Goal: Information Seeking & Learning: Learn about a topic

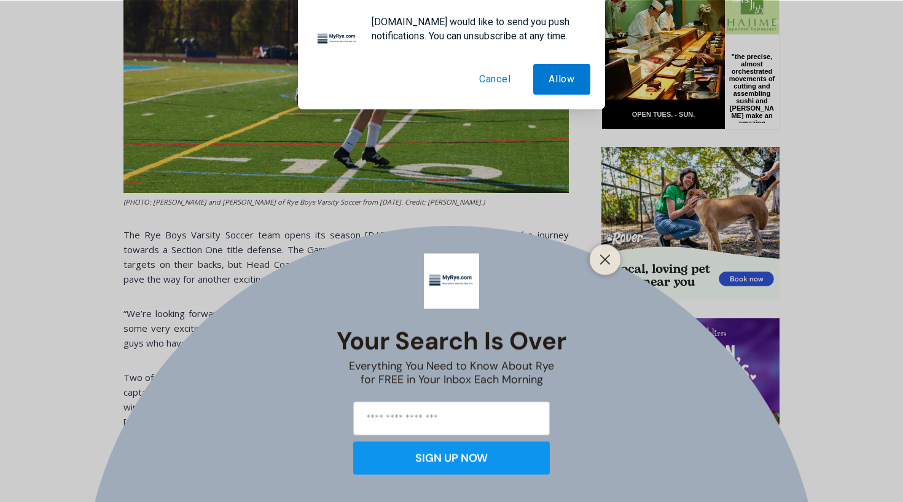
scroll to position [808, 0]
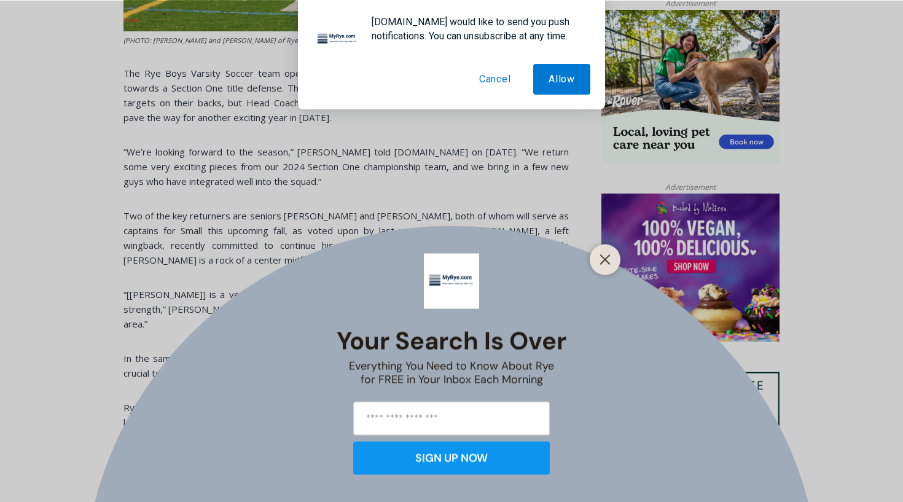
click at [486, 79] on button "Cancel" at bounding box center [495, 79] width 63 height 31
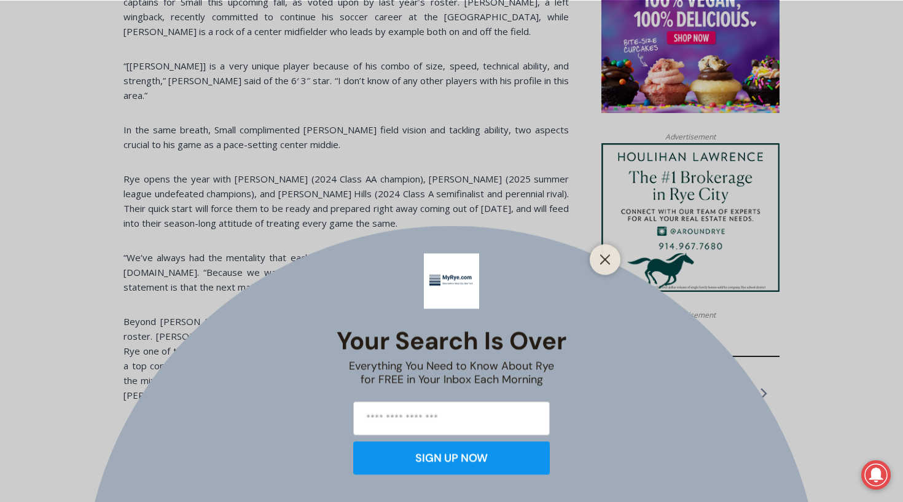
scroll to position [1066, 0]
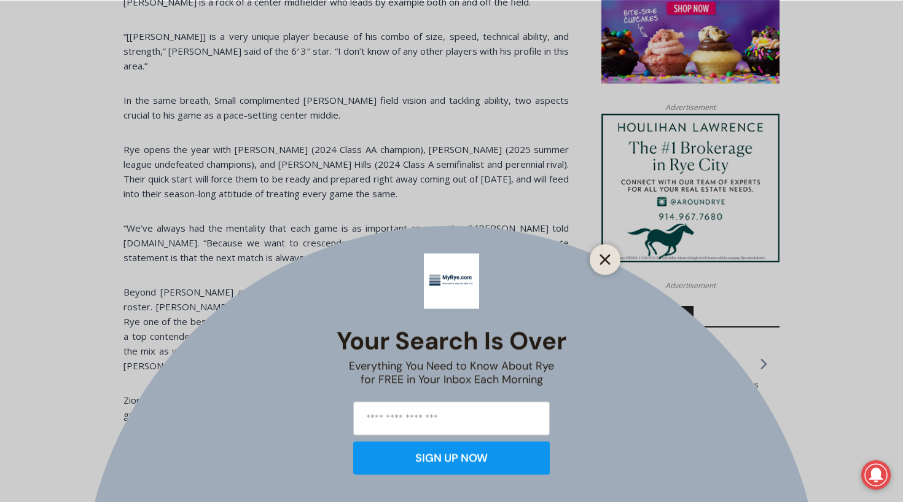
click at [601, 260] on icon "Close" at bounding box center [604, 259] width 11 height 11
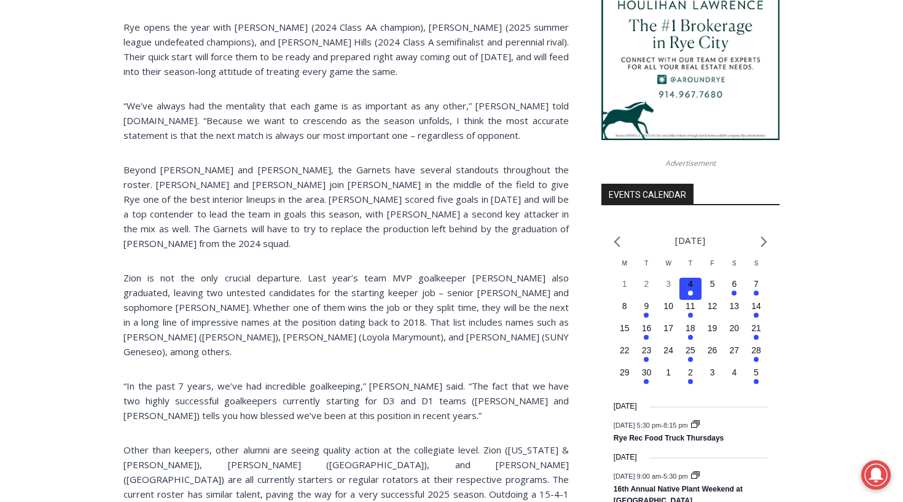
scroll to position [1189, 0]
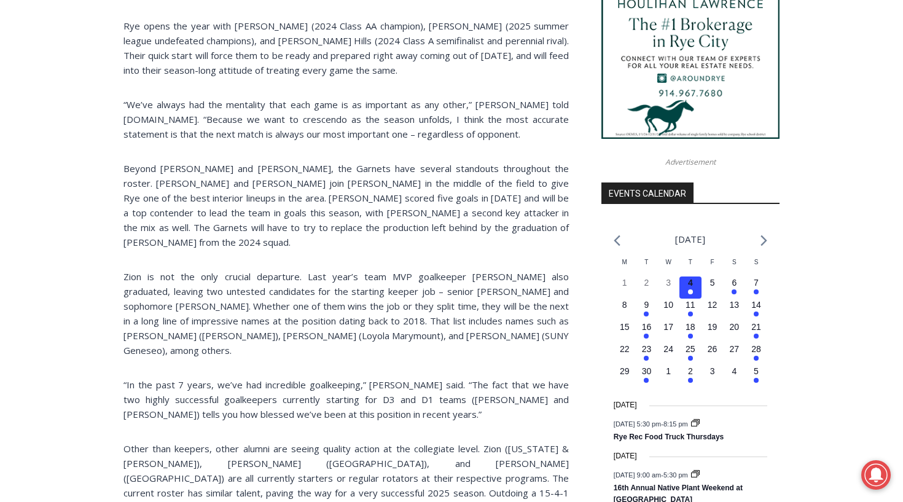
drag, startPoint x: 473, startPoint y: 232, endPoint x: 482, endPoint y: 227, distance: 10.7
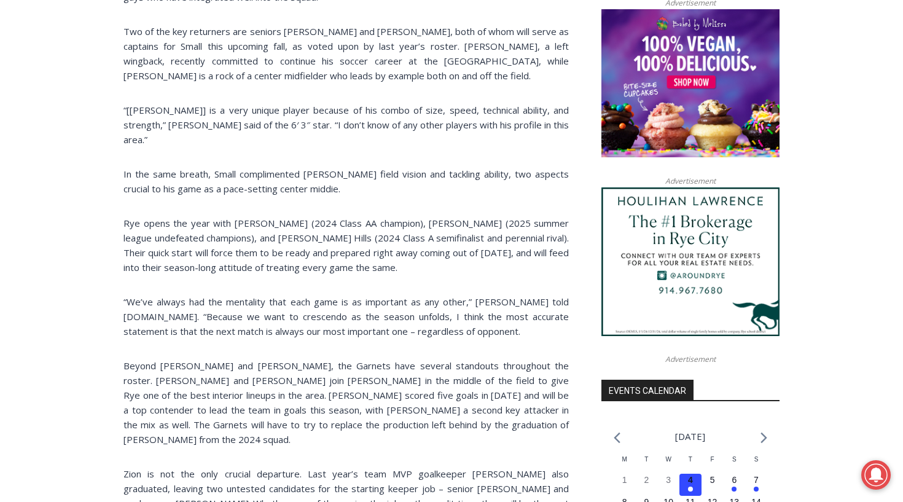
scroll to position [875, 0]
